Goal: Obtain resource: Obtain resource

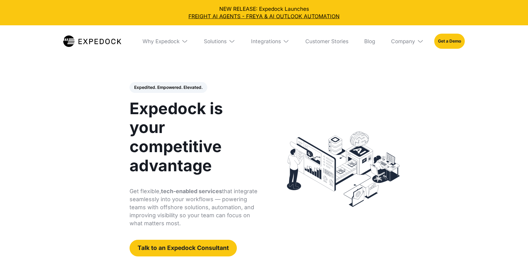
select select
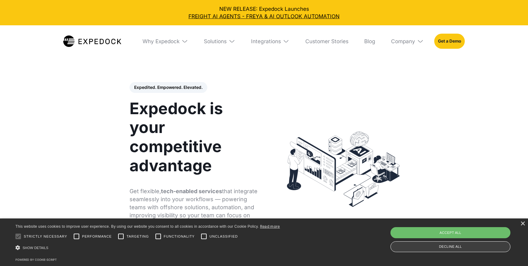
click at [416, 244] on div "Decline all" at bounding box center [451, 246] width 120 height 11
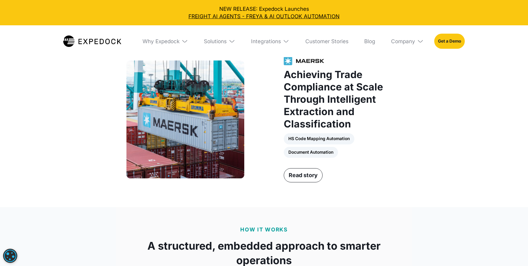
scroll to position [799, 0]
click at [311, 177] on link "Read story" at bounding box center [303, 175] width 39 height 14
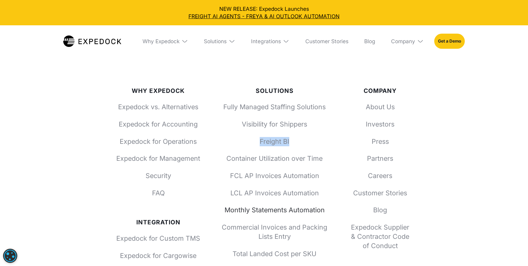
scroll to position [2317, 0]
click at [285, 110] on link "Fully Managed Staffing Solutions" at bounding box center [275, 106] width 106 height 9
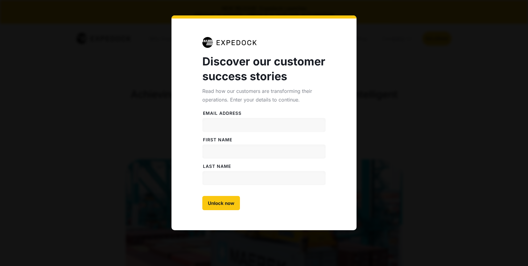
select select
click at [285, 124] on input "Email address" at bounding box center [263, 125] width 123 height 14
type input "berkay@kamion.co"
type input "berkay"
type input "adlim"
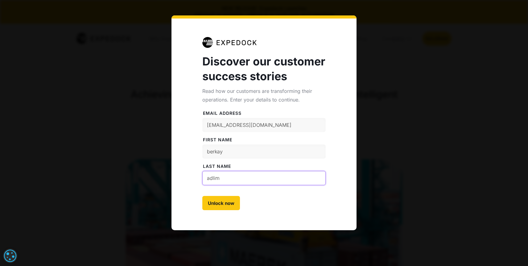
click at [202, 196] on input "Unlock now" at bounding box center [221, 203] width 38 height 14
type input "Please wait..."
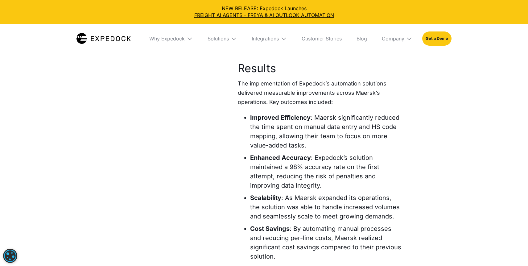
scroll to position [1219, 0]
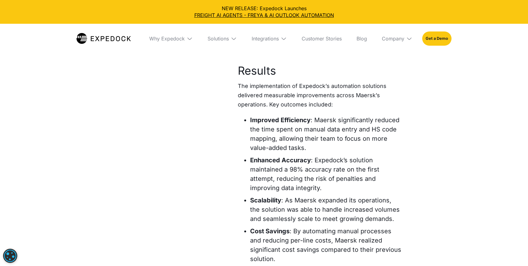
click at [382, 86] on p "The implementation of Expedock’s automation solutions delivered measurable impr…" at bounding box center [320, 95] width 164 height 28
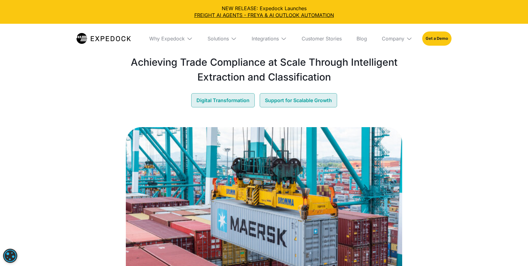
scroll to position [34, 0]
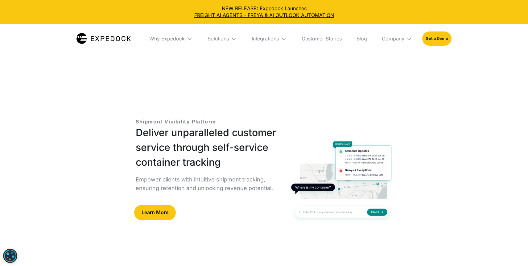
select select
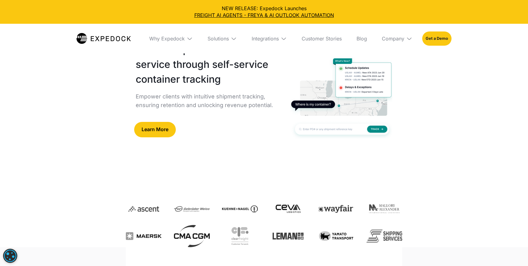
scroll to position [87, 0]
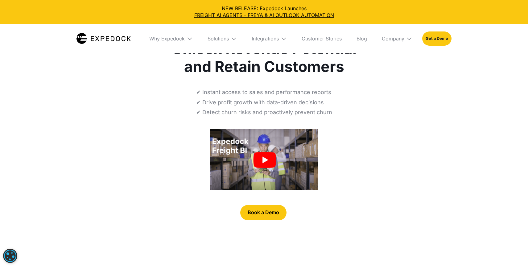
select select
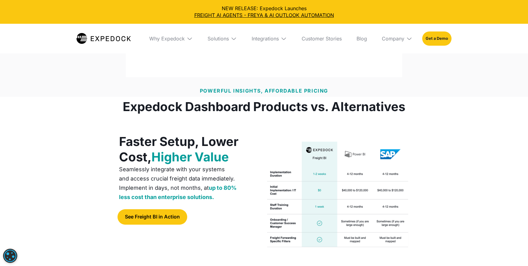
scroll to position [1187, 0]
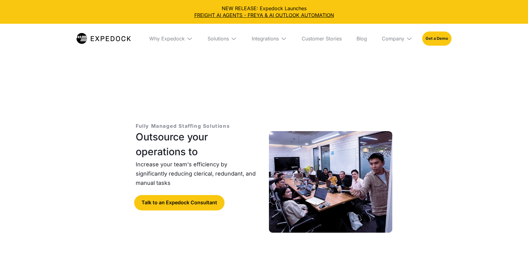
select select
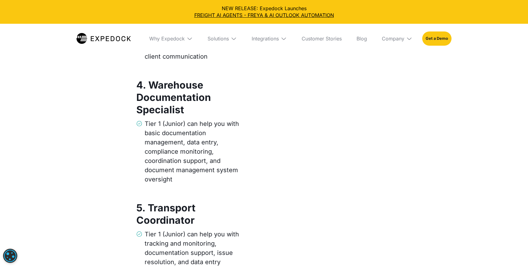
scroll to position [1464, 0]
